Goal: Task Accomplishment & Management: Manage account settings

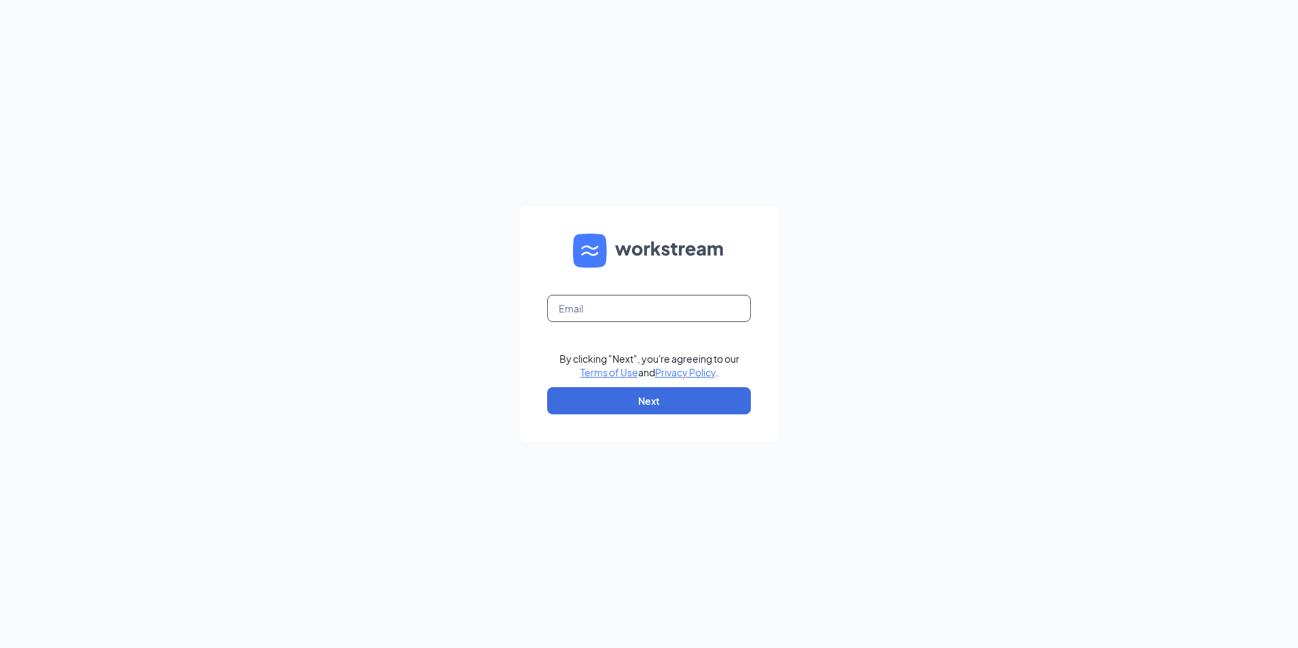
click at [619, 310] on input "text" at bounding box center [649, 308] width 204 height 27
type input "[PERSON_NAME][EMAIL_ADDRESS][PERSON_NAME][DOMAIN_NAME]"
click at [626, 405] on button "Next" at bounding box center [649, 400] width 204 height 27
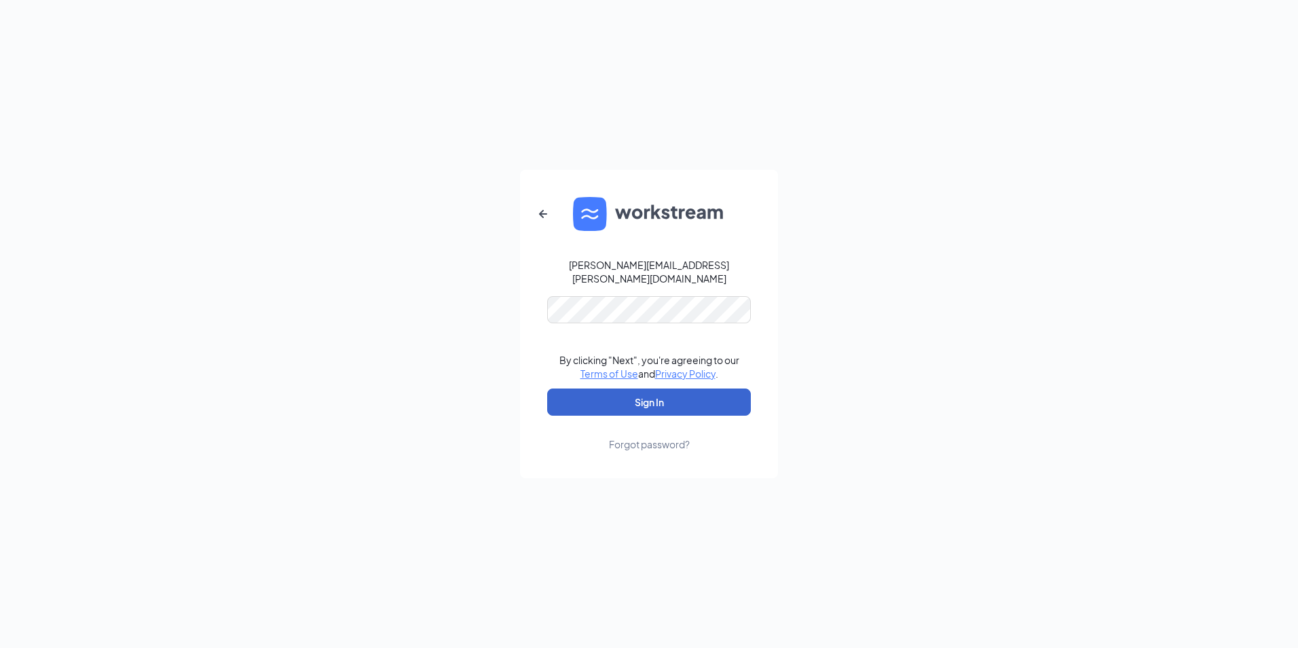
click at [637, 399] on button "Sign In" at bounding box center [649, 401] width 204 height 27
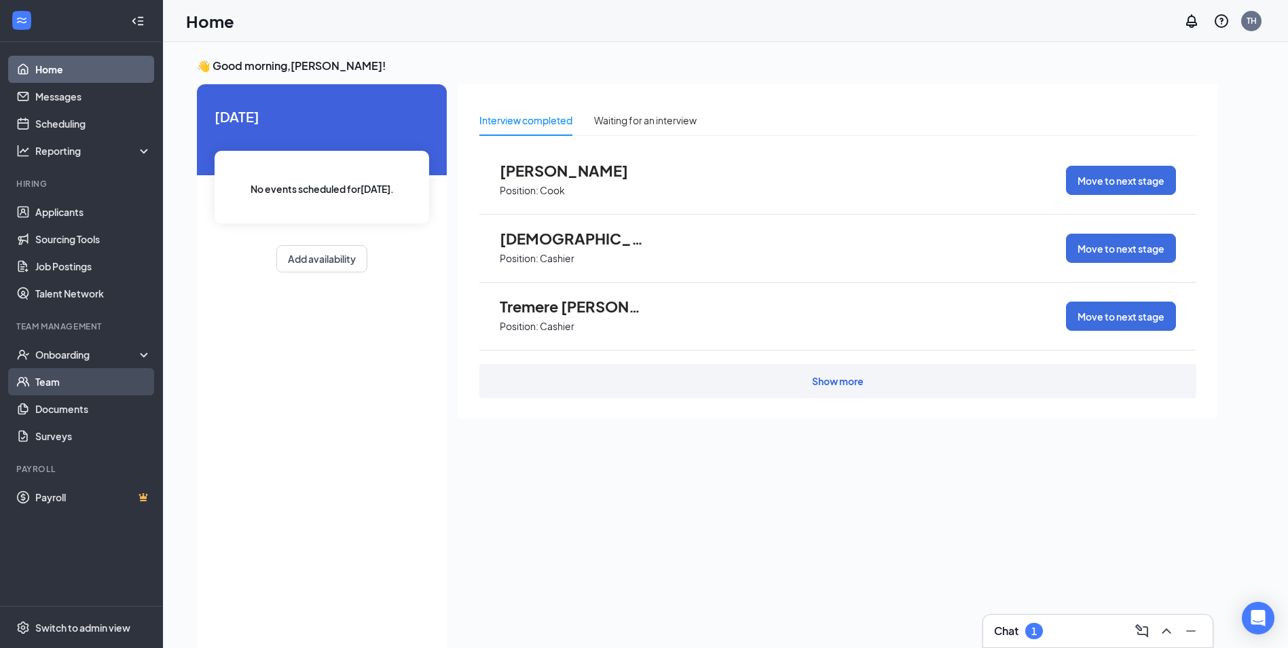
click at [62, 383] on link "Team" at bounding box center [93, 381] width 116 height 27
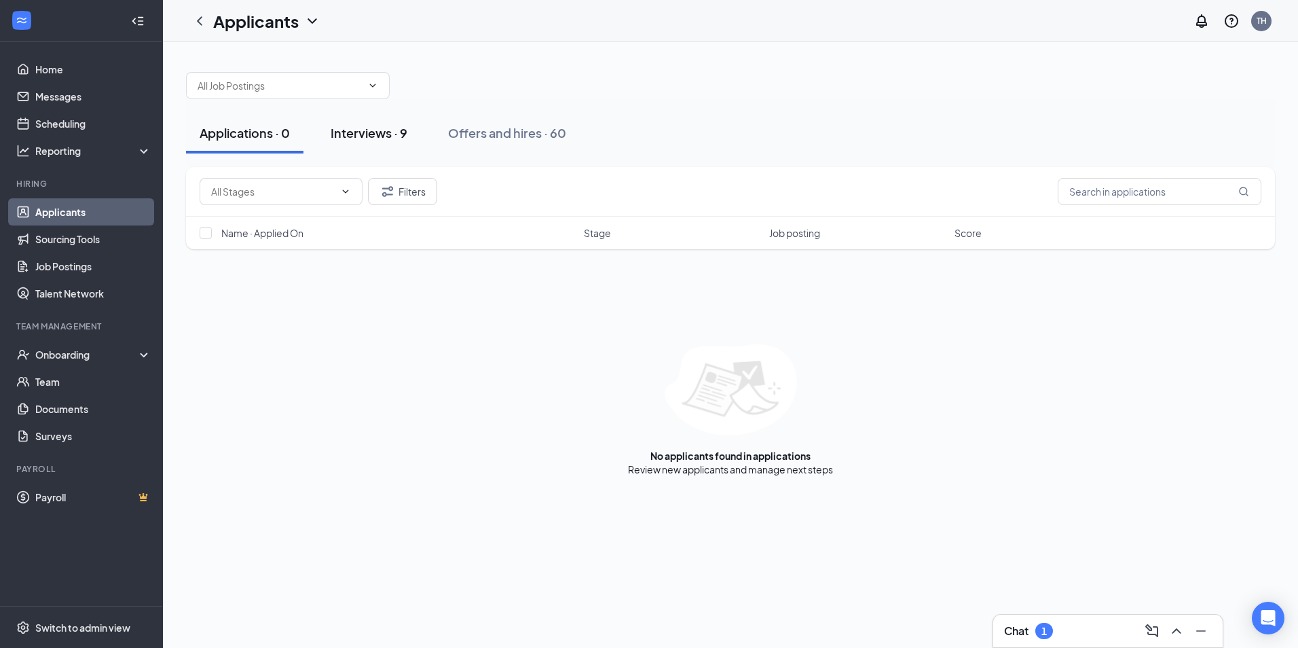
click at [378, 131] on div "Interviews · 9" at bounding box center [369, 132] width 77 height 17
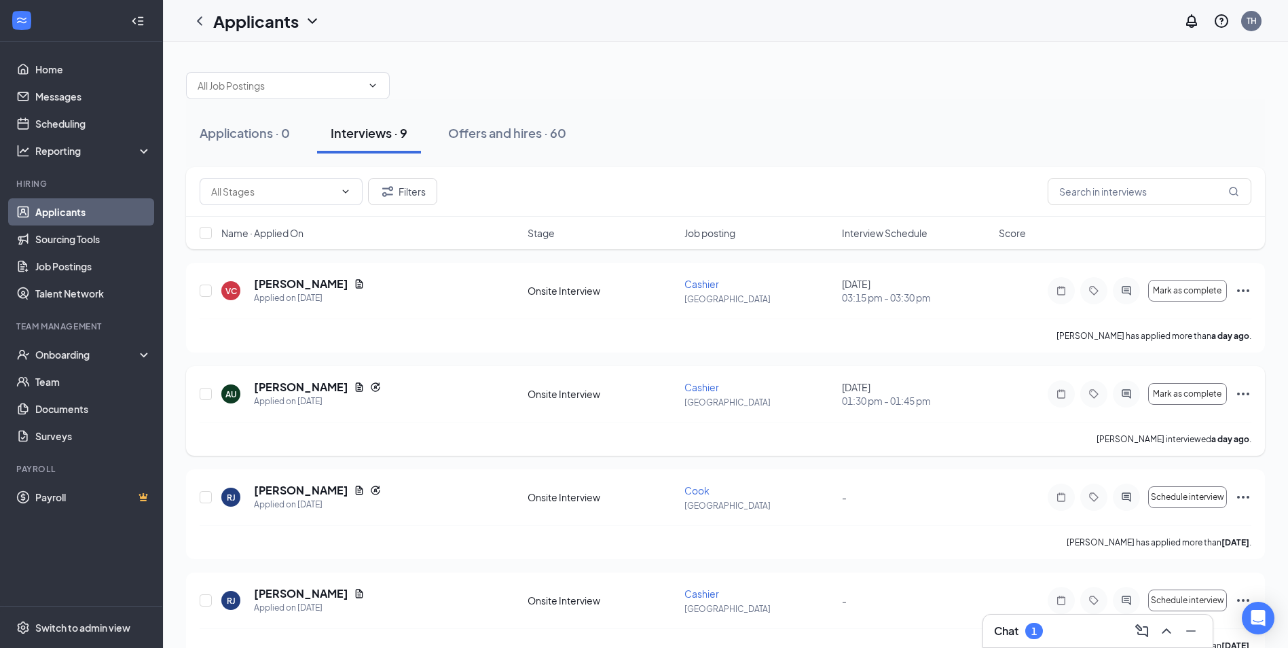
click at [1243, 389] on icon "Ellipses" at bounding box center [1243, 394] width 16 height 16
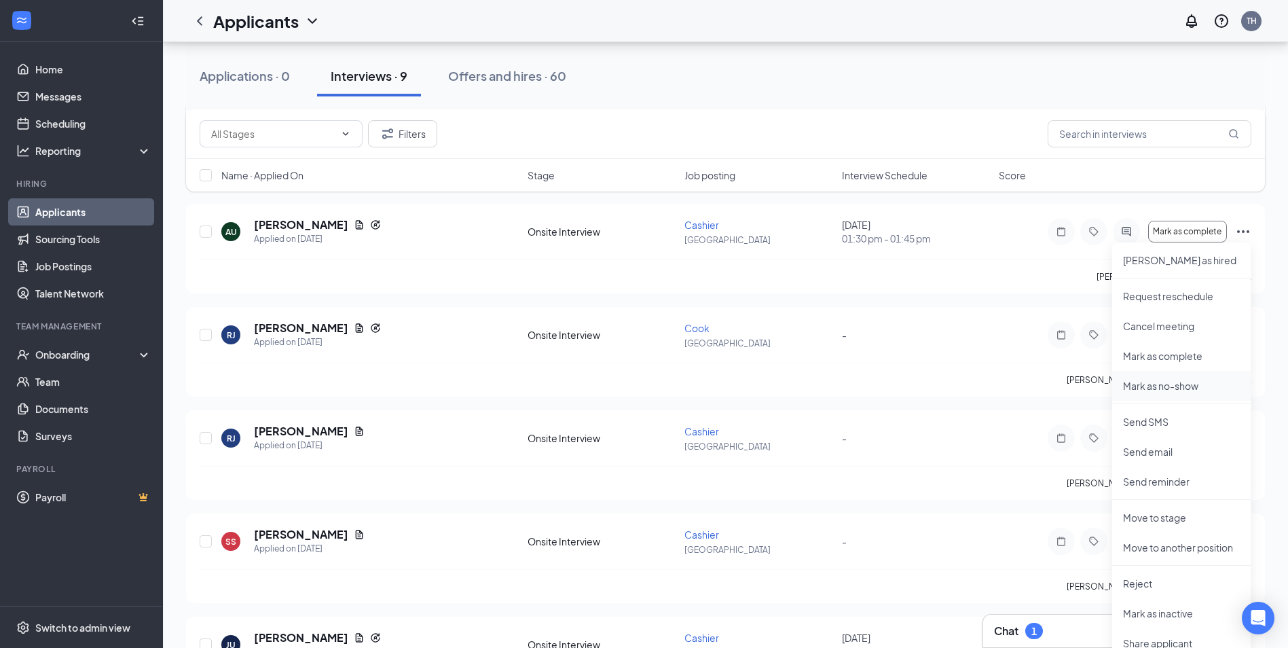
scroll to position [204, 0]
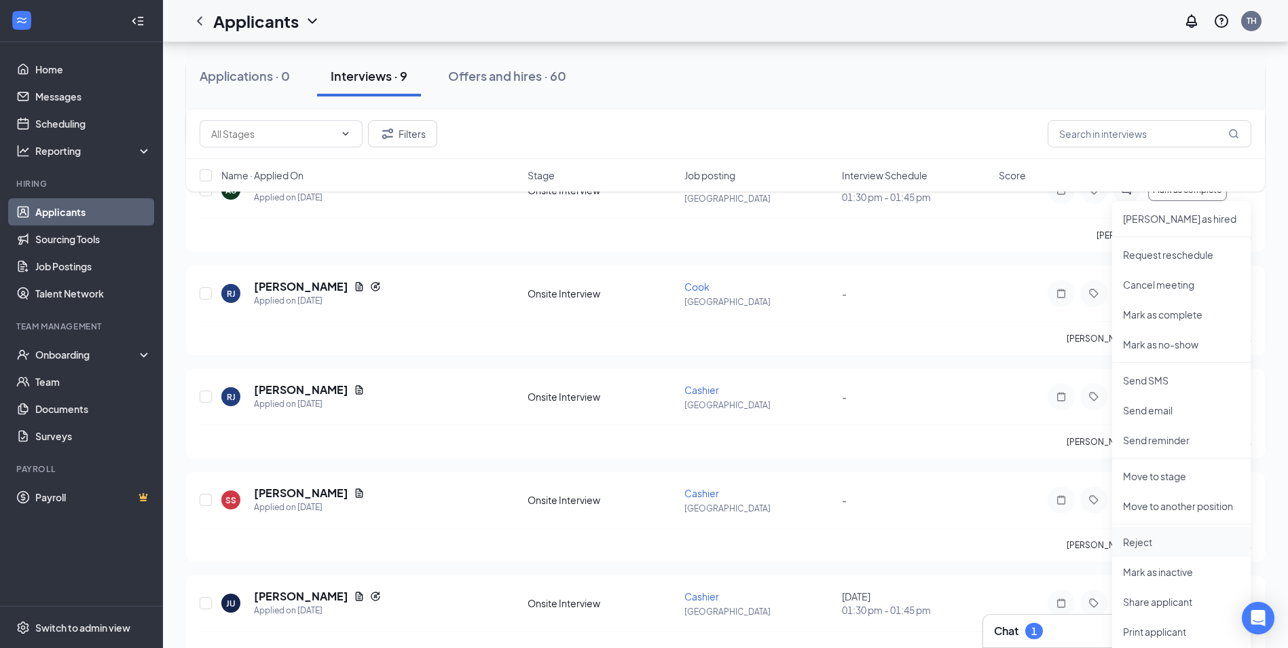
click at [1145, 541] on p "Reject" at bounding box center [1181, 542] width 117 height 14
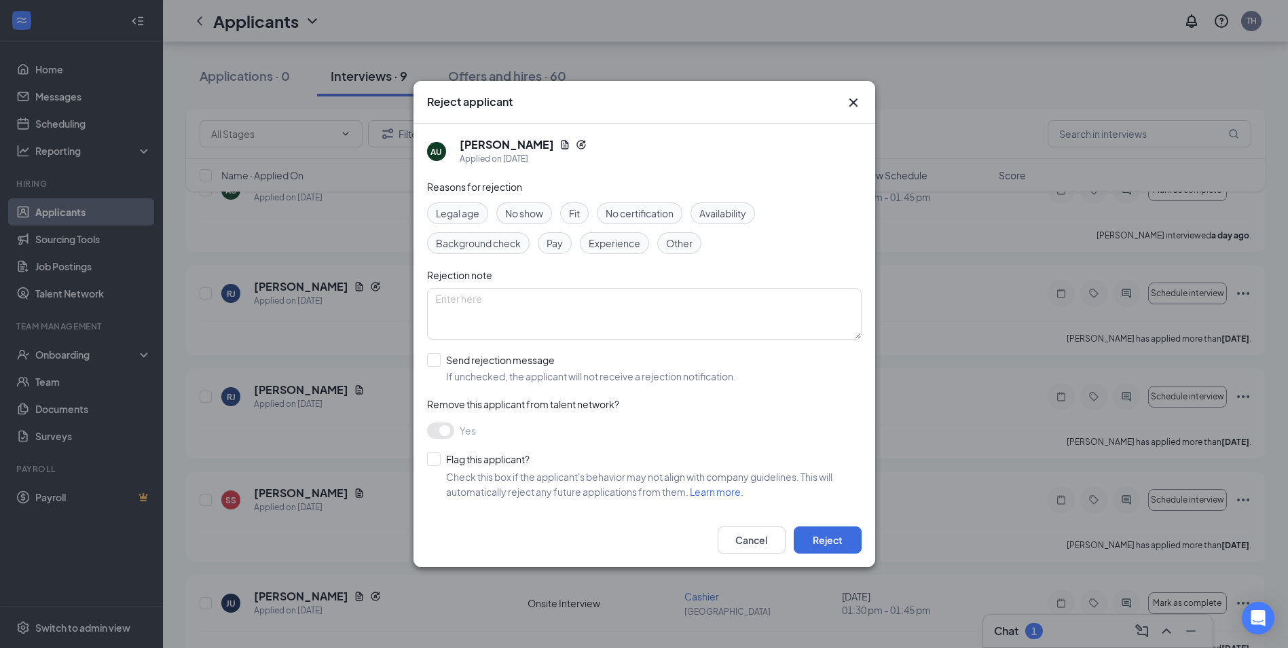
click at [432, 360] on input "Send rejection message If unchecked, the applicant will not receive a rejection…" at bounding box center [581, 368] width 309 height 30
checkbox input "true"
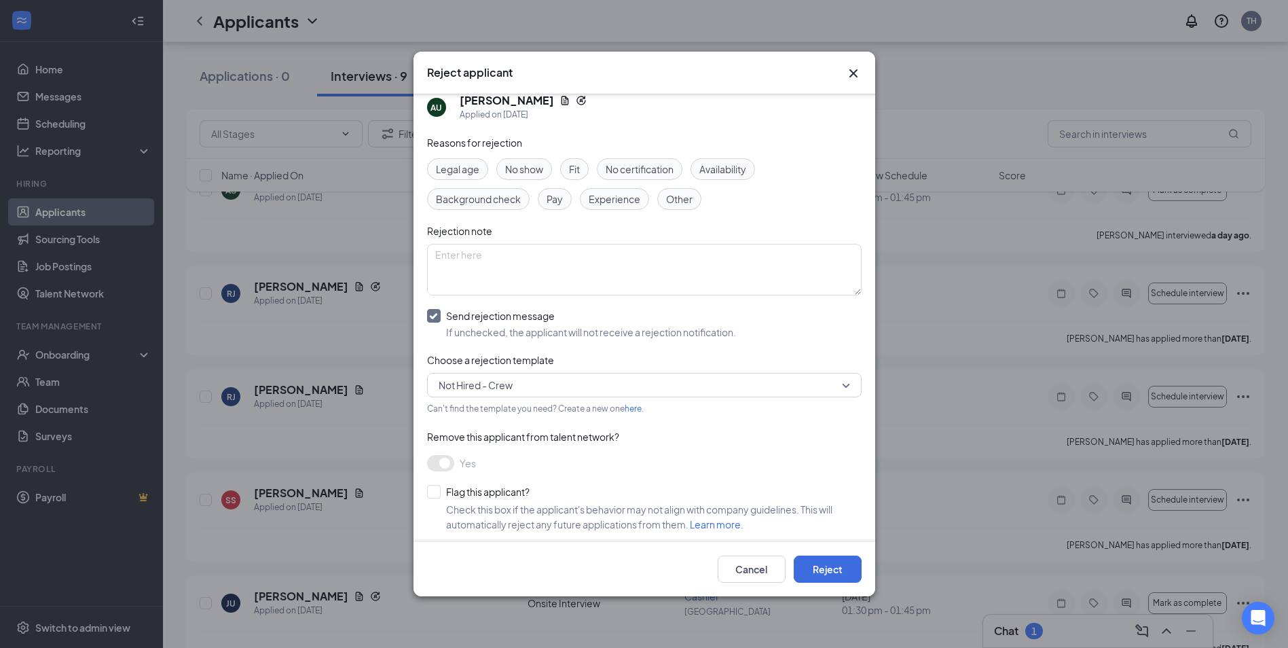
scroll to position [18, 0]
click at [433, 487] on input "Flag this applicant?" at bounding box center [478, 488] width 103 height 14
checkbox input "true"
click at [841, 568] on button "Reject" at bounding box center [828, 568] width 68 height 27
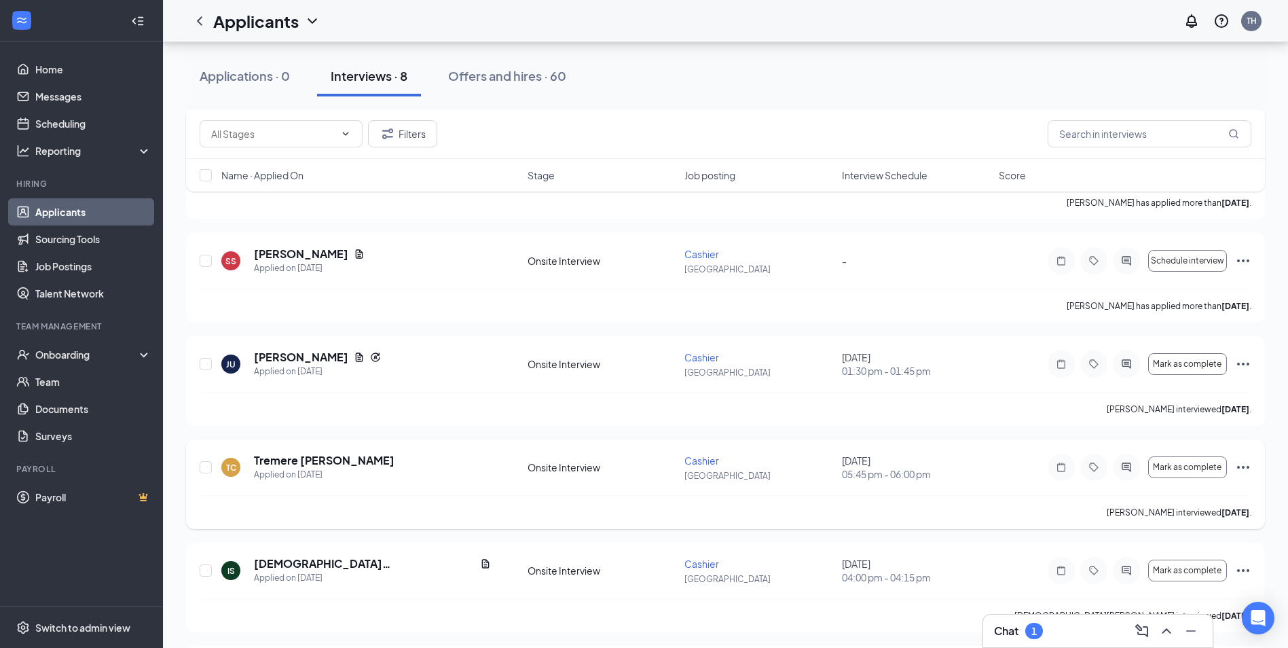
scroll to position [407, 0]
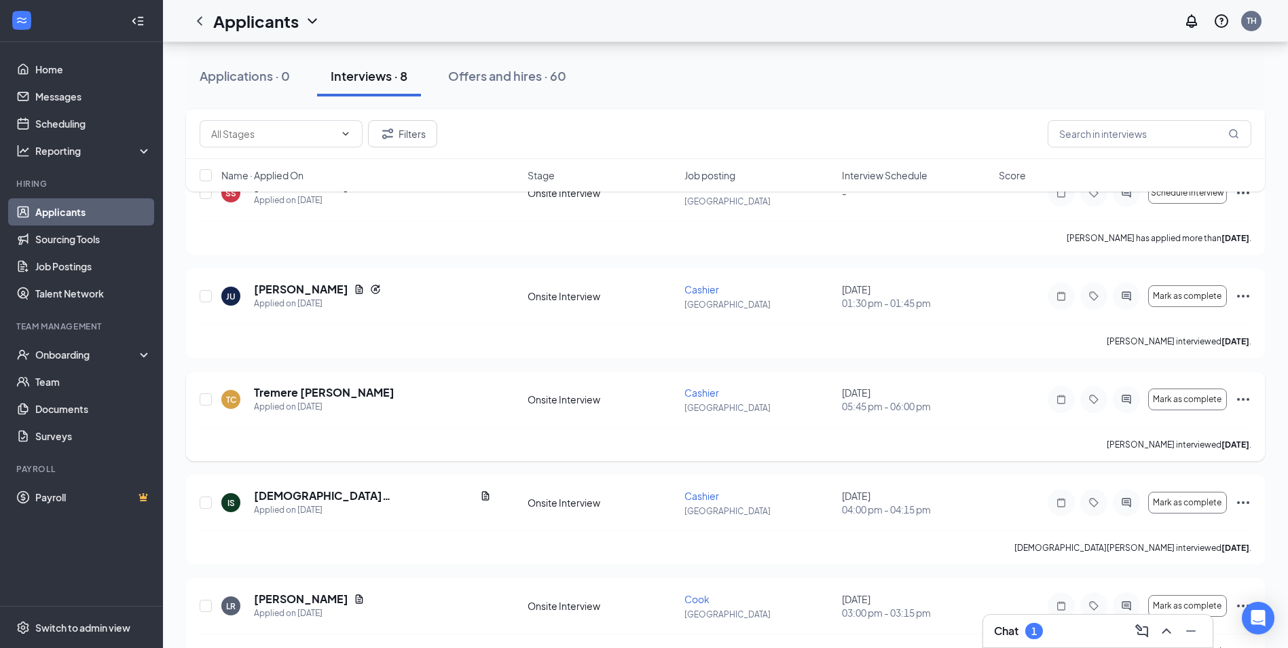
click at [1245, 397] on icon "Ellipses" at bounding box center [1243, 399] width 16 height 16
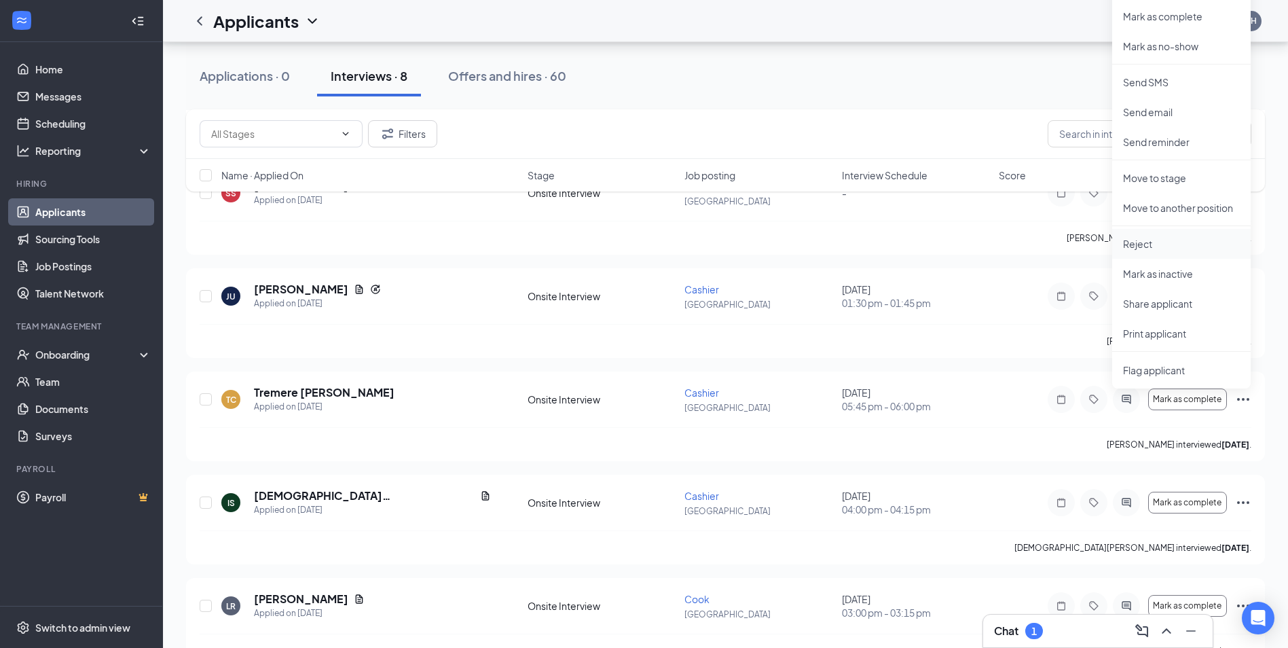
click at [1135, 244] on p "Reject" at bounding box center [1181, 244] width 117 height 14
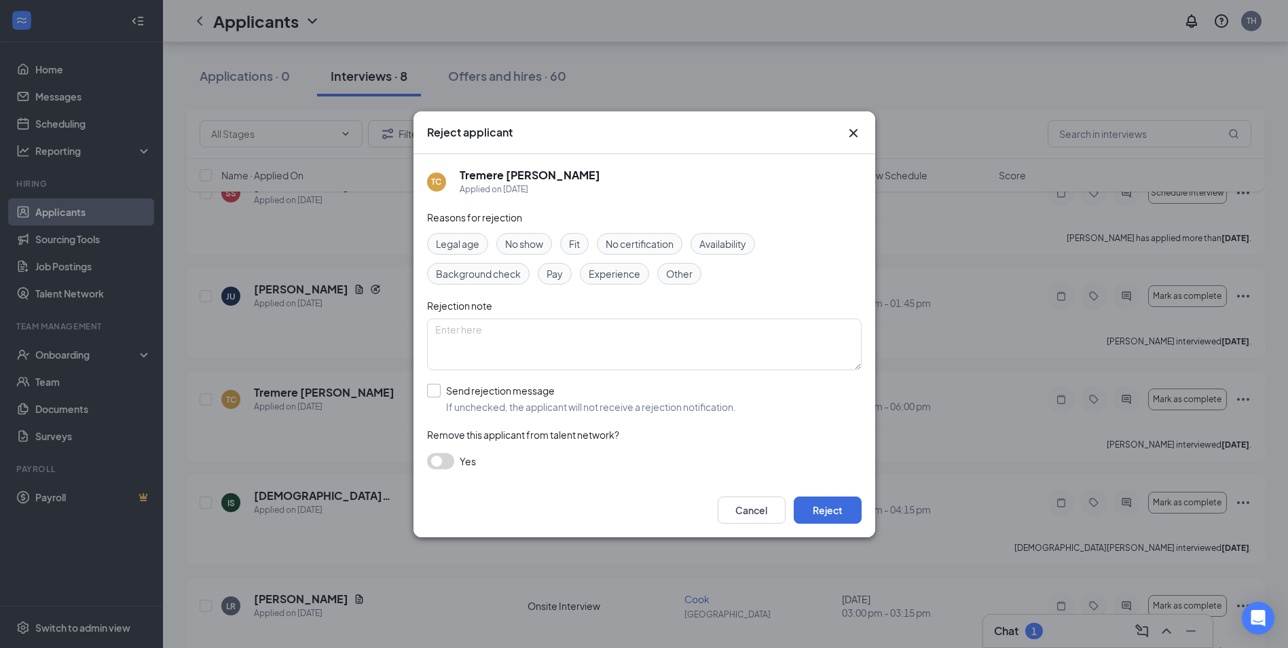
click at [437, 392] on input "Send rejection message If unchecked, the applicant will not receive a rejection…" at bounding box center [581, 399] width 309 height 30
checkbox input "true"
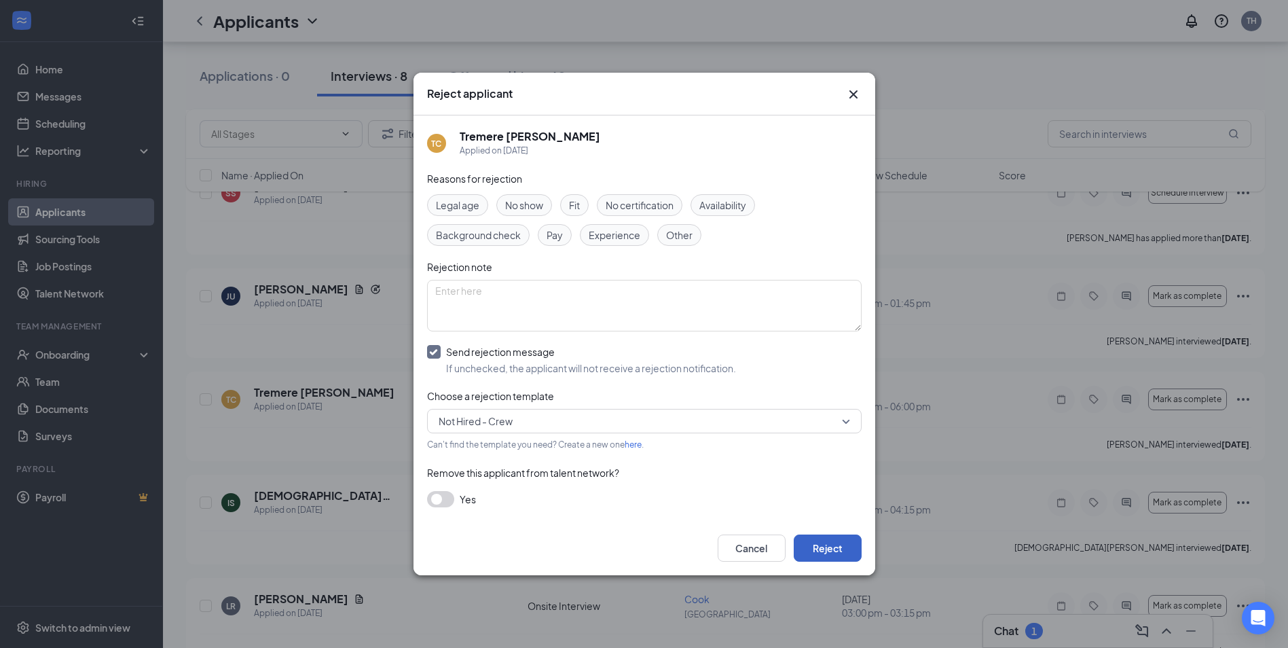
click at [844, 547] on button "Reject" at bounding box center [828, 547] width 68 height 27
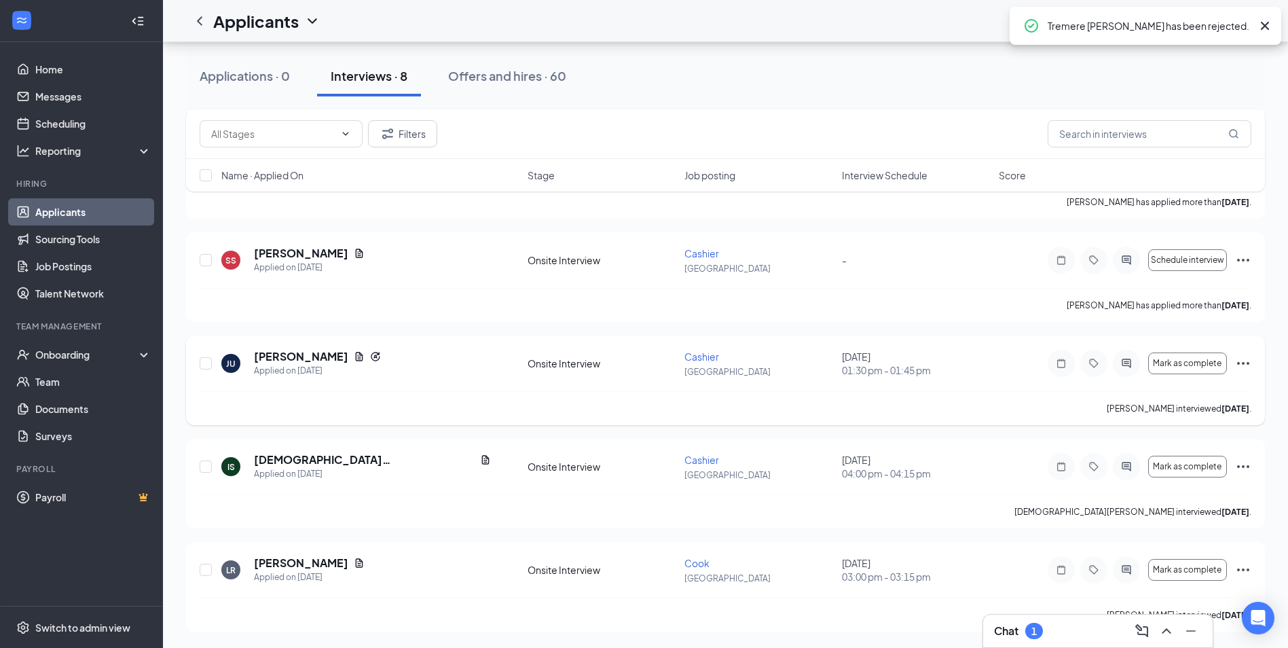
scroll to position [340, 0]
click at [67, 73] on link "Home" at bounding box center [93, 69] width 116 height 27
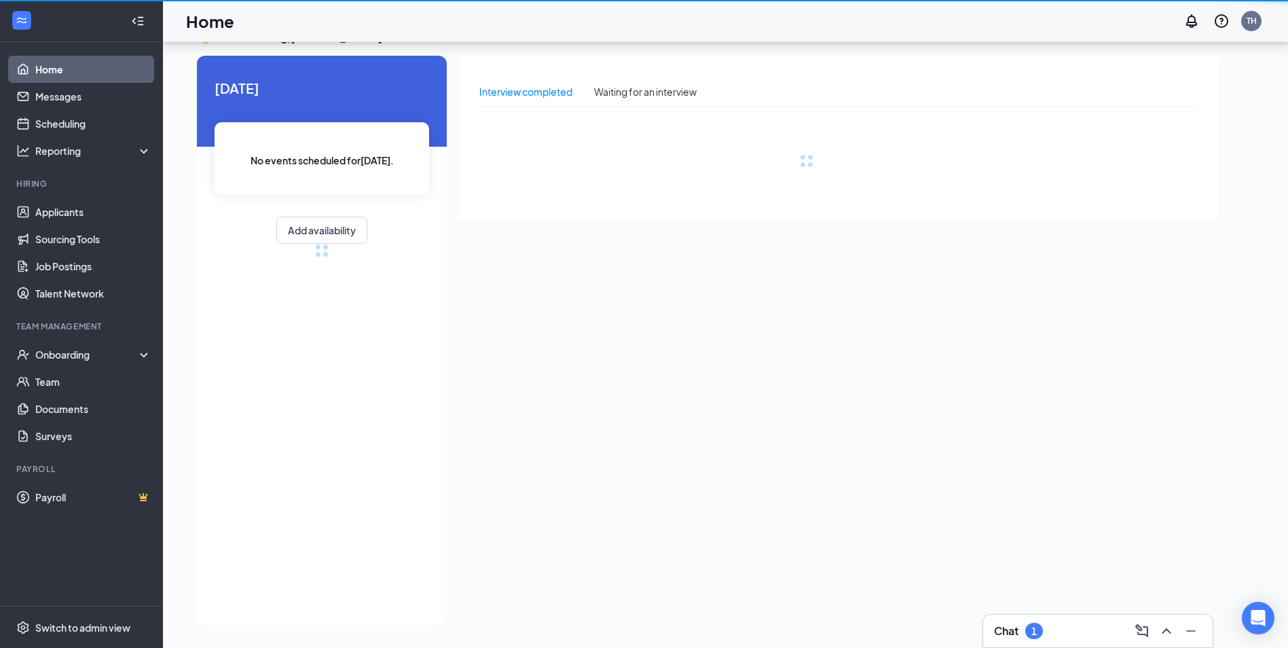
scroll to position [29, 0]
